Goal: Find specific page/section: Find specific page/section

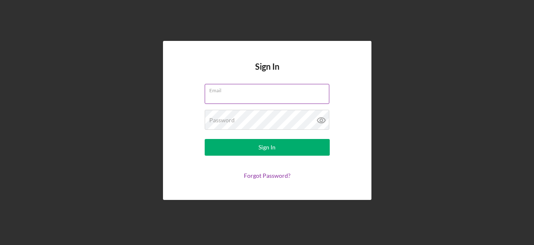
type input "[PERSON_NAME][EMAIL_ADDRESS][DOMAIN_NAME]"
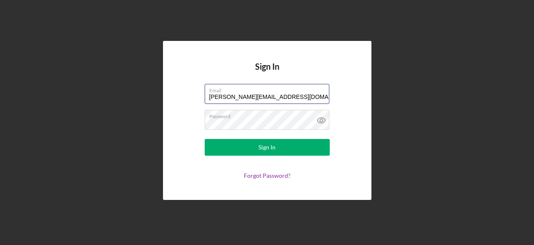
click at [205, 139] on button "Sign In" at bounding box center [267, 147] width 125 height 17
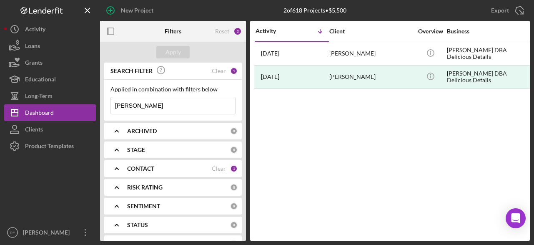
click at [201, 104] on input "[PERSON_NAME]" at bounding box center [173, 105] width 124 height 17
click at [178, 55] on div "Apply" at bounding box center [173, 52] width 15 height 13
